Goal: Information Seeking & Learning: Learn about a topic

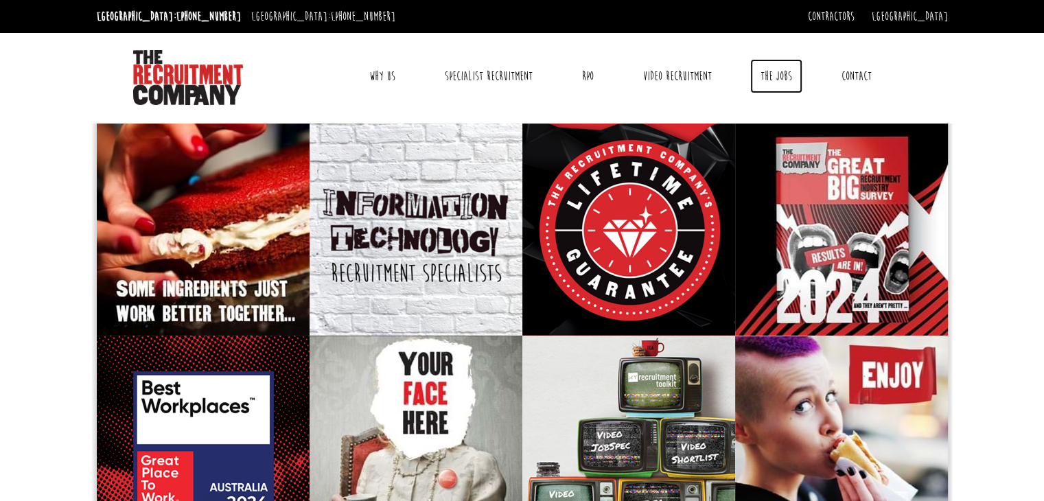
click at [776, 81] on link "The Jobs" at bounding box center [776, 76] width 52 height 34
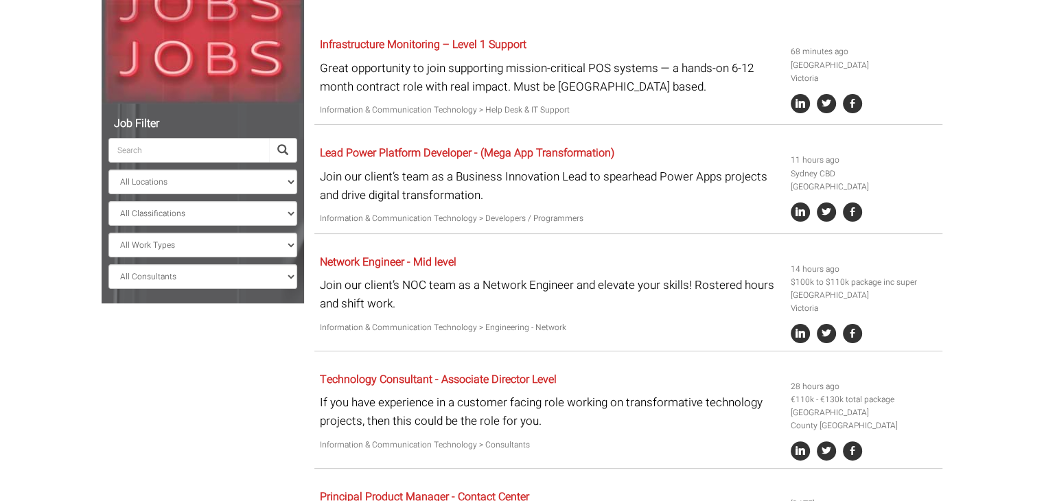
scroll to position [275, 0]
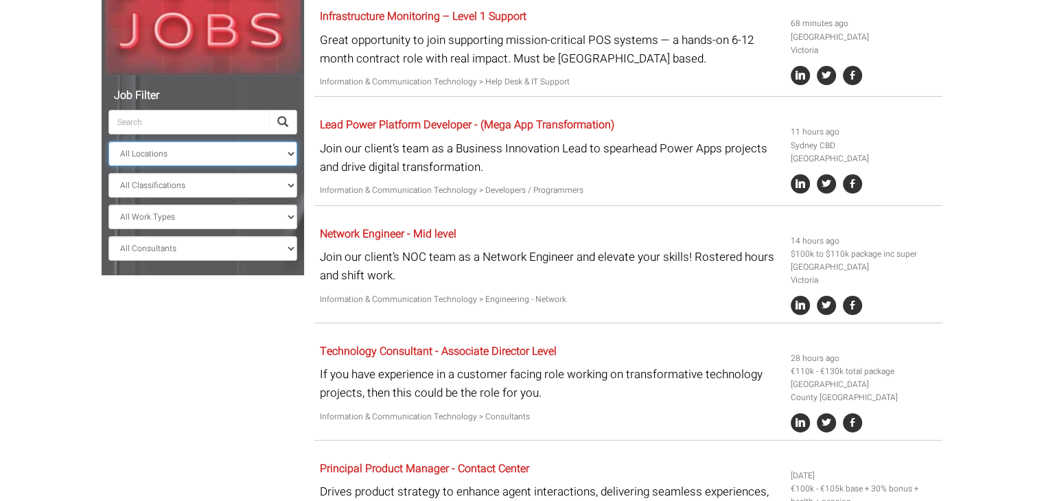
click at [151, 149] on select "All Locations [GEOGRAPHIC_DATA] [GEOGRAPHIC_DATA] [GEOGRAPHIC_DATA] [GEOGRAPHIC…" at bounding box center [202, 153] width 189 height 25
click at [108, 141] on select "All Locations Sydney Melbourne Ireland Sydney CBD Parramatta Circular Quay Nort…" at bounding box center [202, 153] width 189 height 25
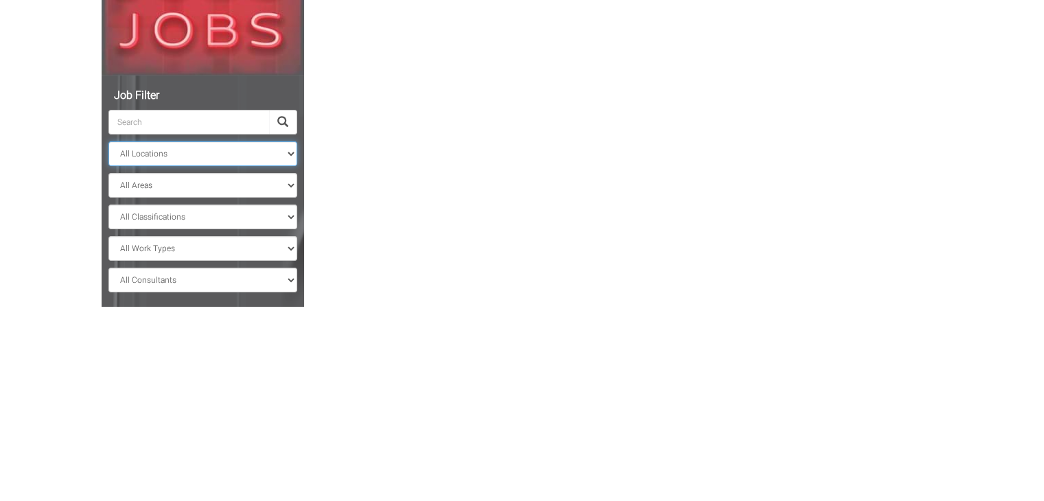
scroll to position [181, 0]
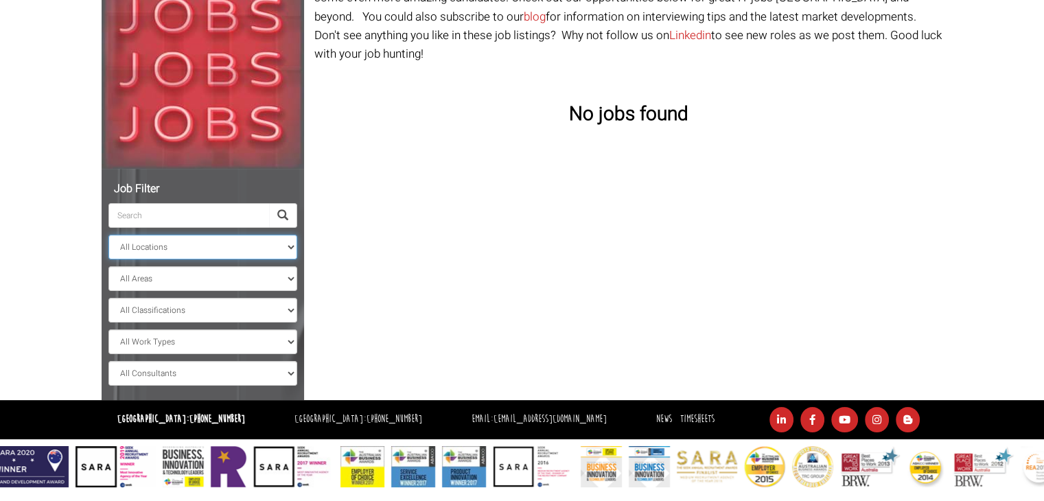
click at [196, 248] on select "All Locations Sydney Melbourne Ireland Sydney CBD Parramatta Circular Quay Nort…" at bounding box center [202, 247] width 189 height 25
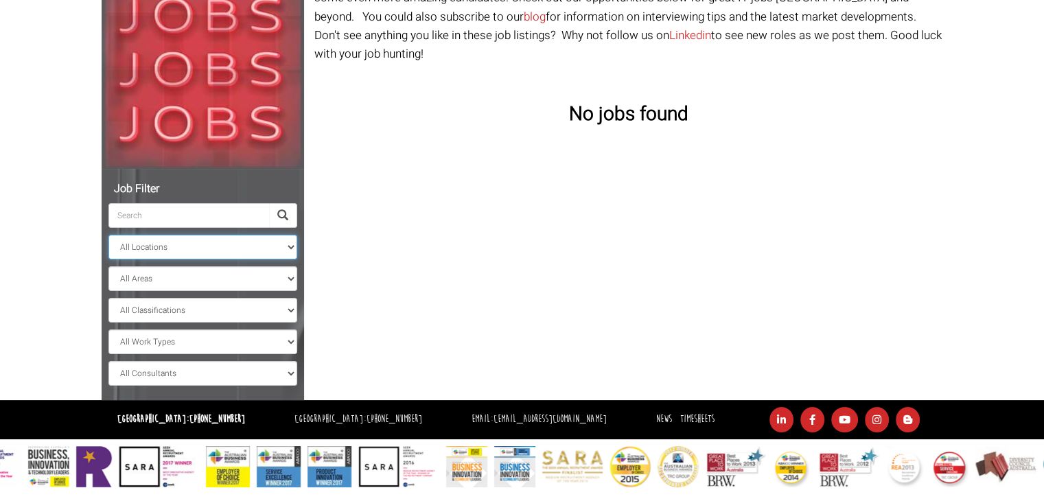
select select "Ireland"
click at [108, 235] on select "All Locations Sydney Melbourne Ireland Sydney CBD Parramatta Circular Quay Nort…" at bounding box center [202, 247] width 189 height 25
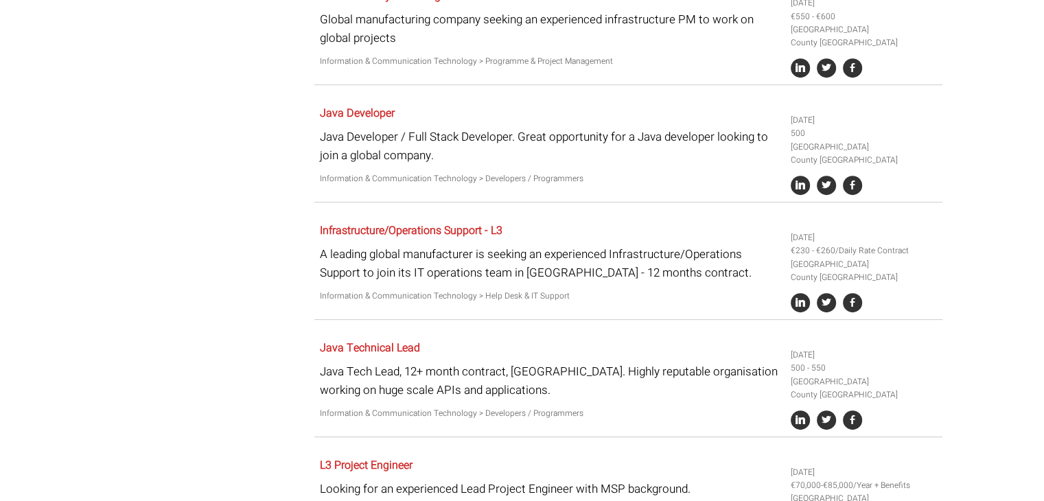
scroll to position [618, 0]
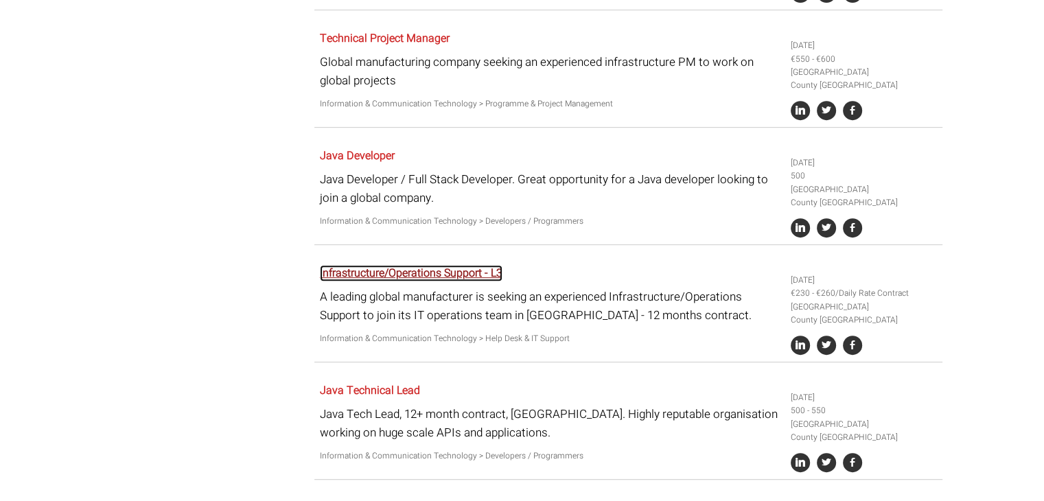
click at [373, 265] on link "Infrastructure/Operations Support - L3" at bounding box center [411, 273] width 183 height 16
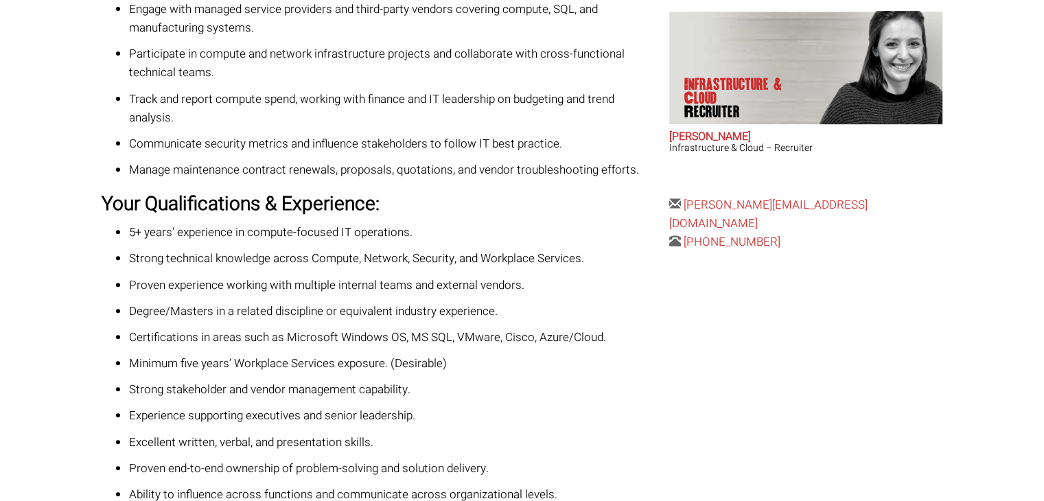
scroll to position [484, 0]
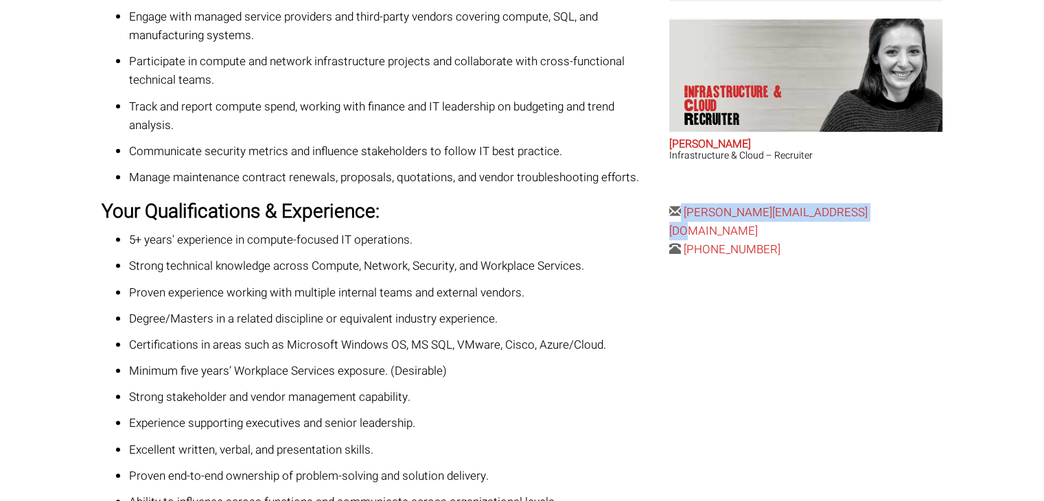
drag, startPoint x: 876, startPoint y: 214, endPoint x: 681, endPoint y: 216, distance: 195.0
copy div "[PERSON_NAME][EMAIL_ADDRESS][DOMAIN_NAME]"
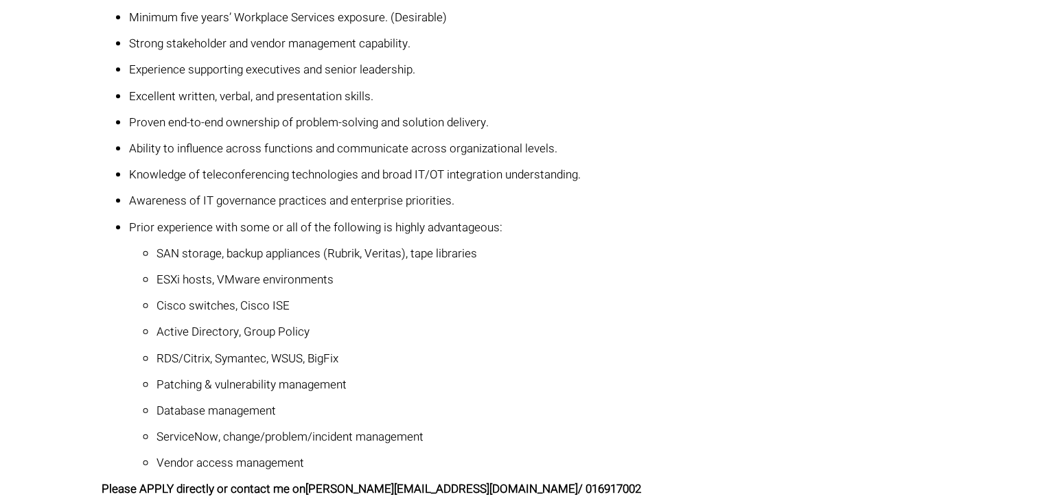
scroll to position [896, 0]
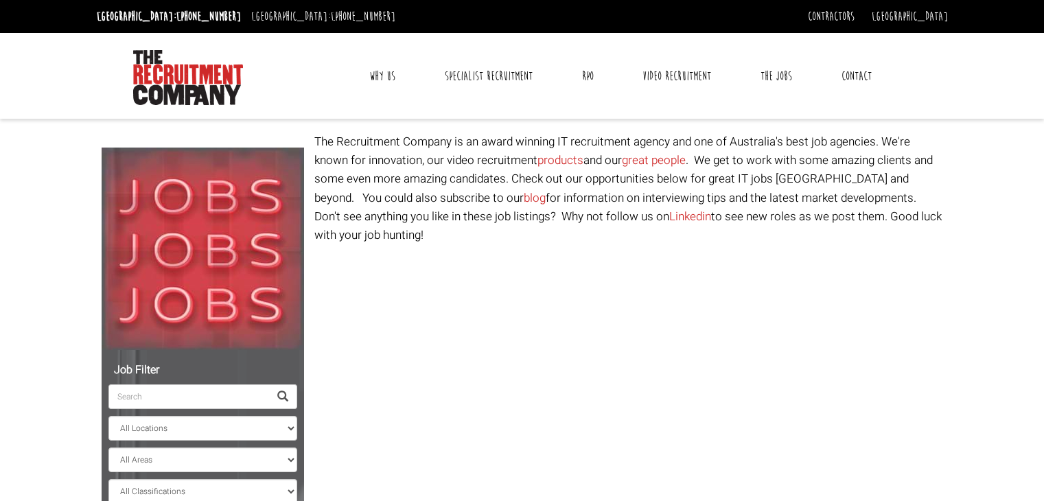
select select "Ireland"
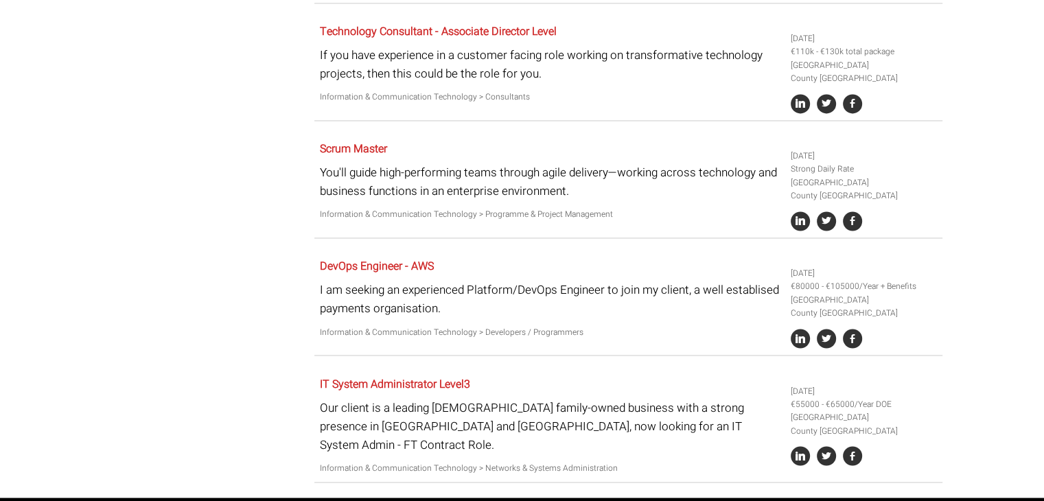
scroll to position [2309, 0]
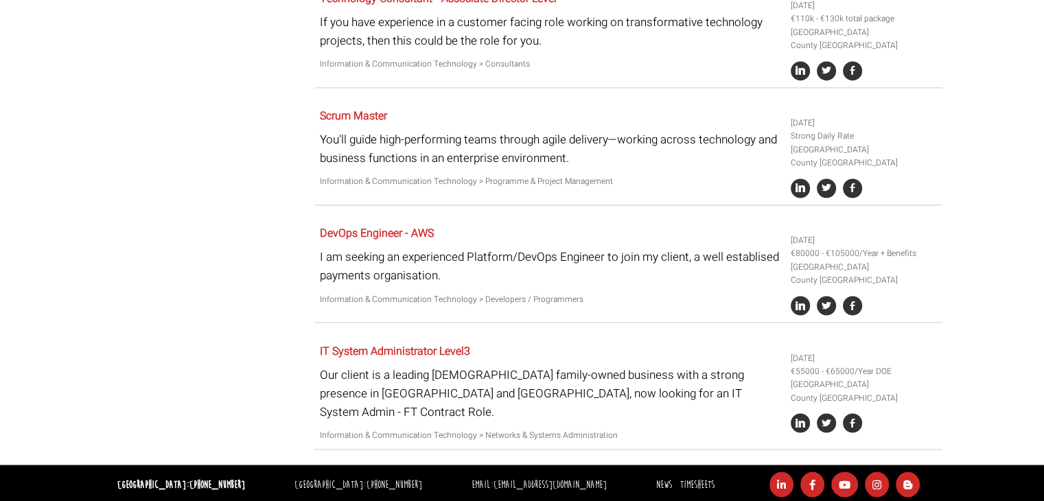
click at [481, 384] on p "Our client is a leading [DEMOGRAPHIC_DATA] family-owned business with a strong …" at bounding box center [550, 393] width 461 height 56
click at [453, 344] on link "IT System Administrator Level3" at bounding box center [395, 351] width 150 height 16
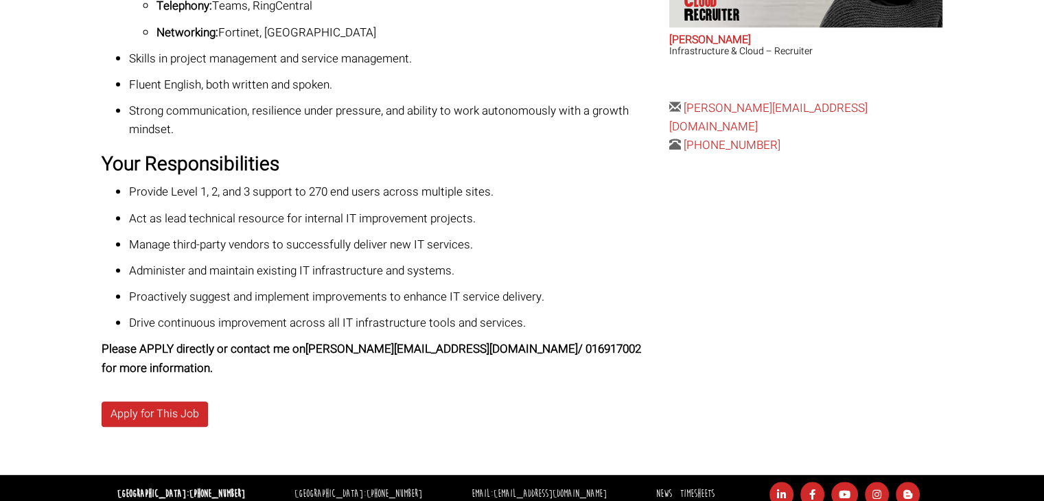
scroll to position [638, 0]
